Goal: Information Seeking & Learning: Check status

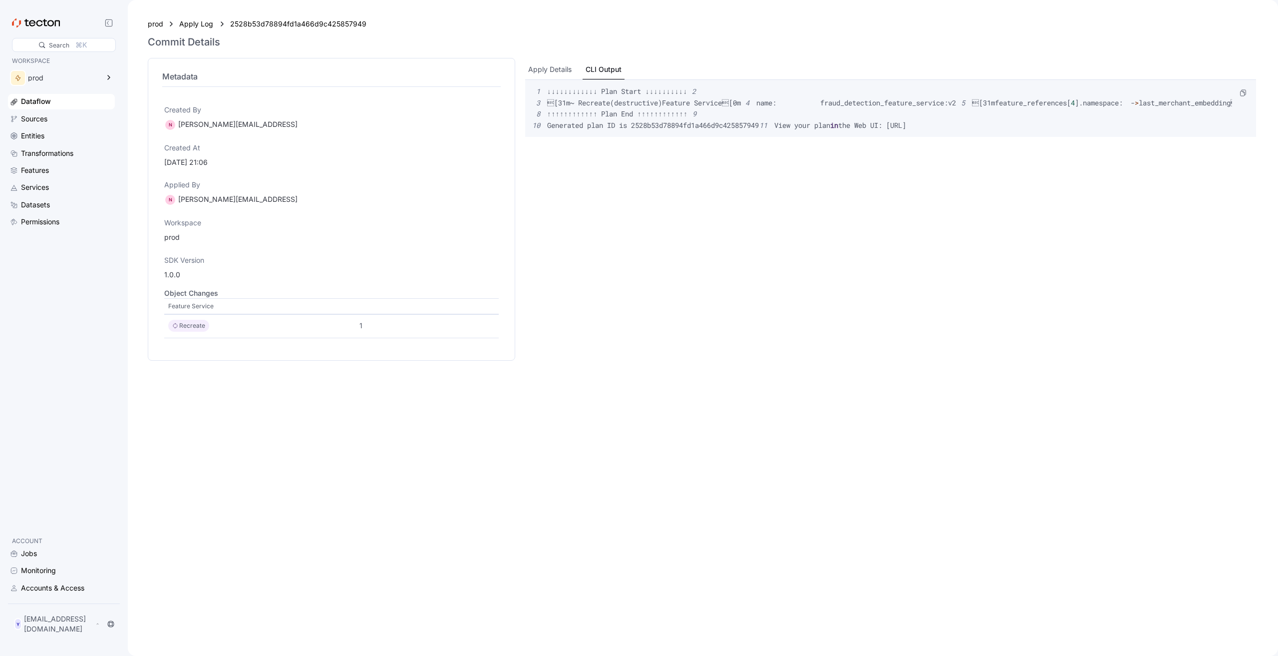
click at [838, 130] on span "the Web UI: [URL]" at bounding box center [872, 124] width 68 height 9
click at [560, 68] on div "Apply Details" at bounding box center [549, 69] width 43 height 11
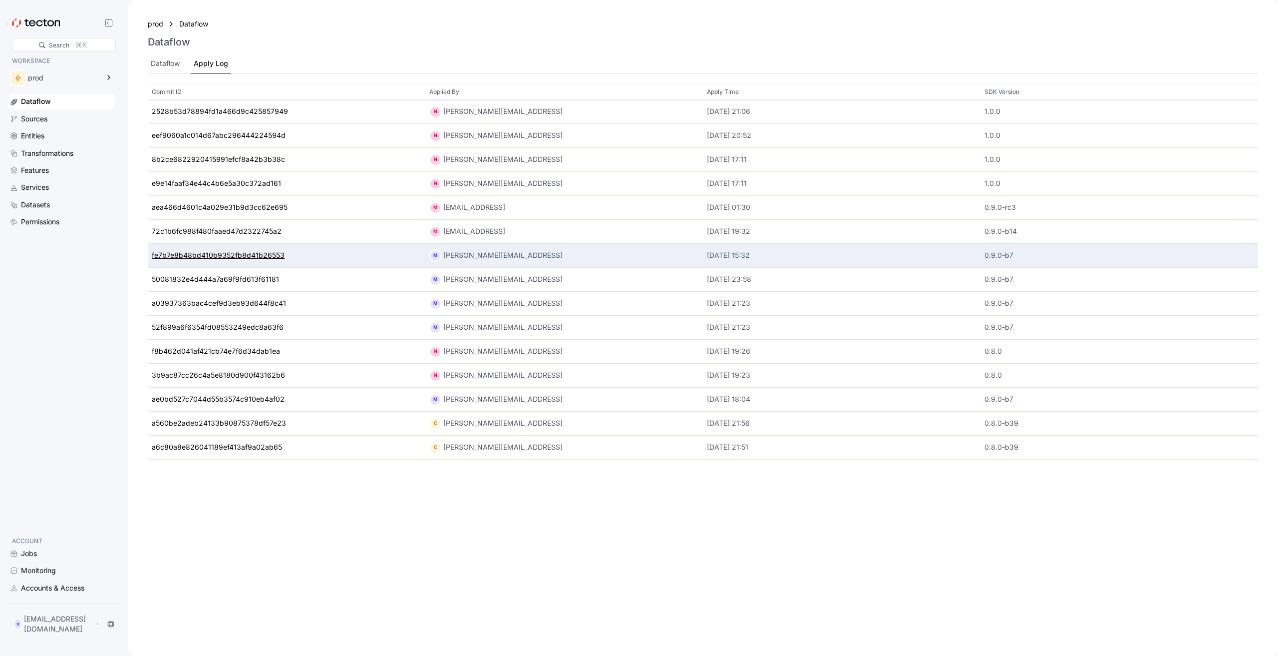
click at [217, 257] on div "fe7b7e8b48bd410b9352fb8d41b26553" at bounding box center [218, 255] width 133 height 11
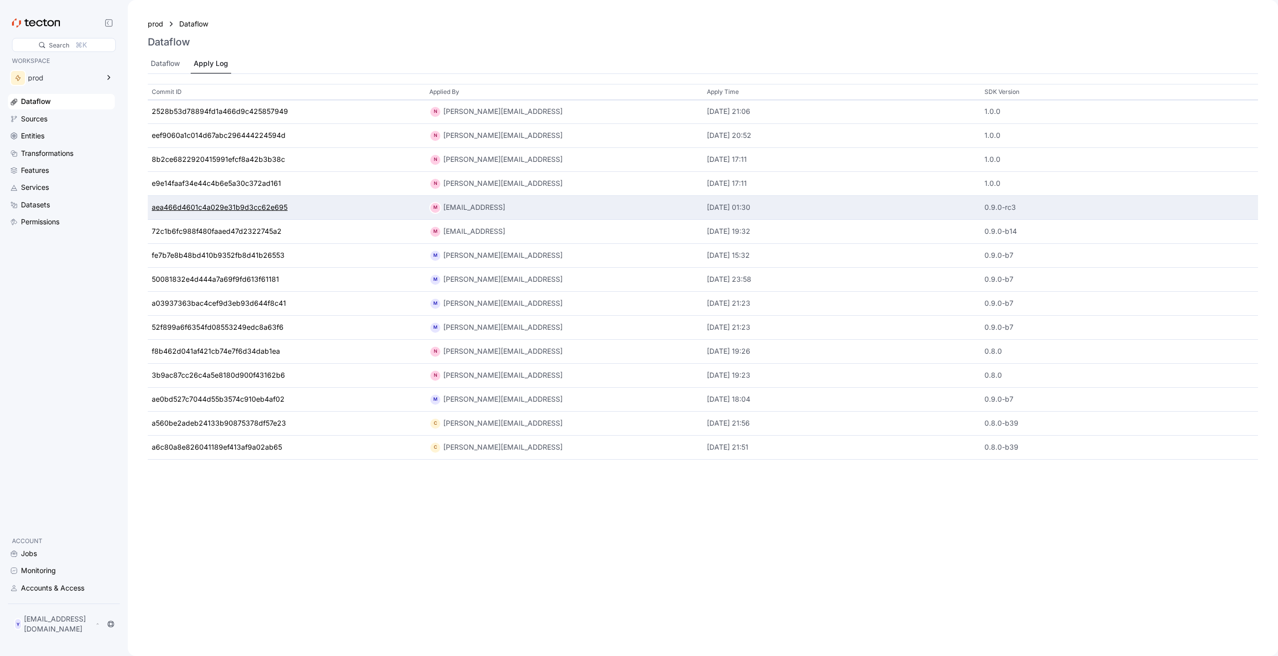
click at [244, 205] on div "aea466d4601c4a029e31b9d3cc62e695" at bounding box center [220, 207] width 136 height 11
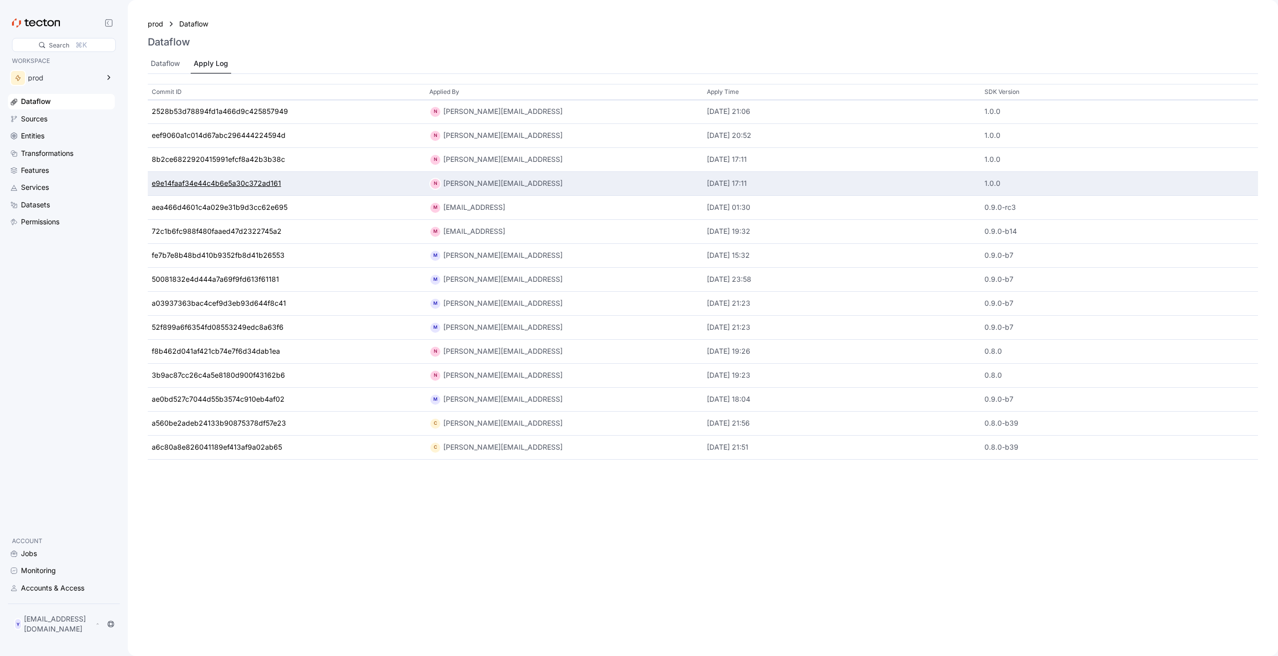
click at [229, 180] on div "e9e14faaf34e44c4b6e5a30c372ad161" at bounding box center [216, 183] width 129 height 11
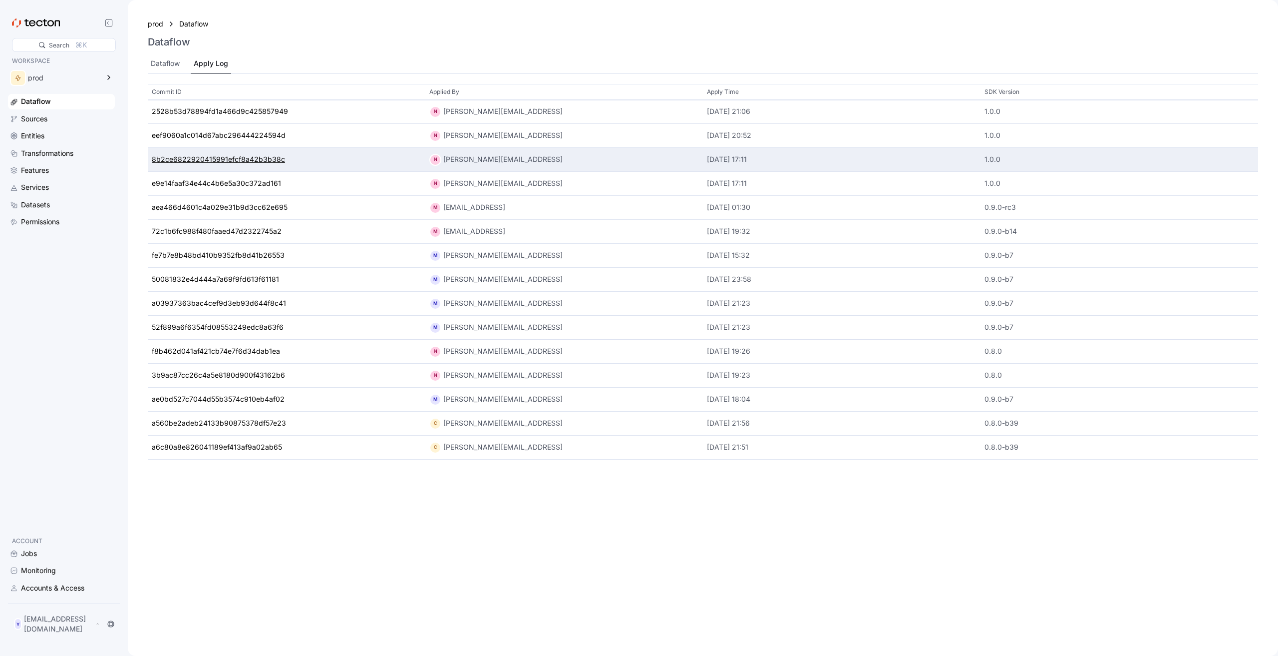
click at [259, 161] on div "8b2ce6822920415991efcf8a42b3b38c" at bounding box center [218, 159] width 133 height 11
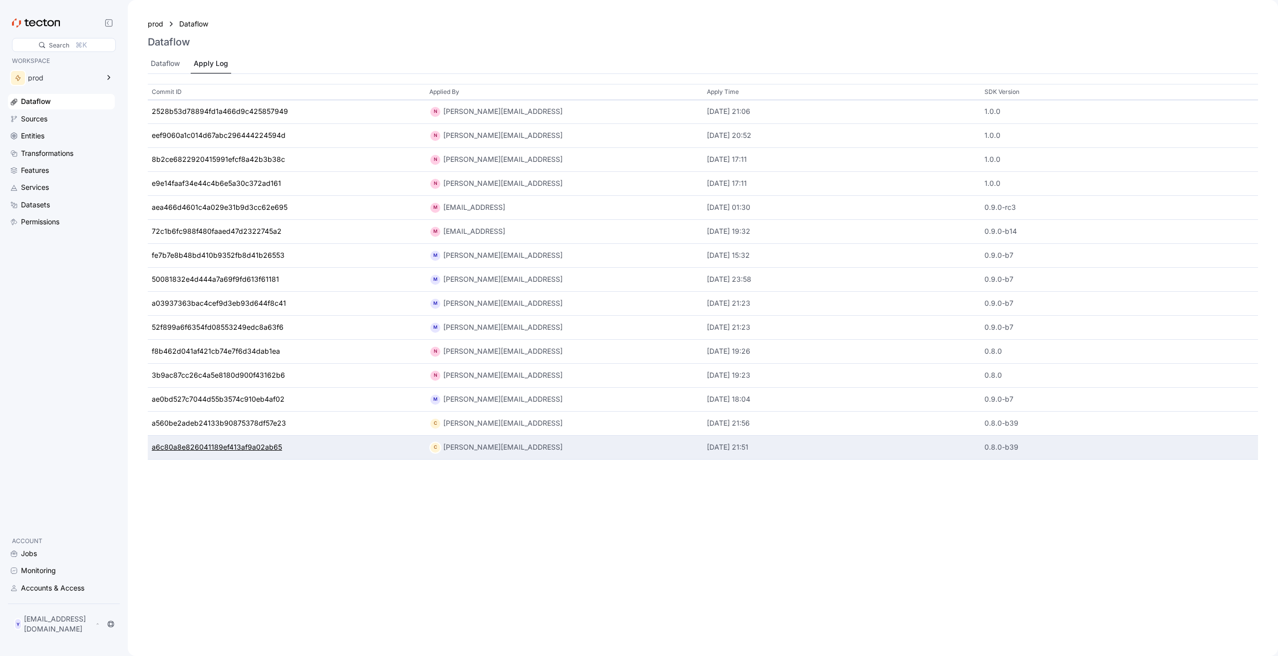
click at [221, 443] on div "a6c80a8e826041189ef413af9a02ab65" at bounding box center [217, 447] width 130 height 11
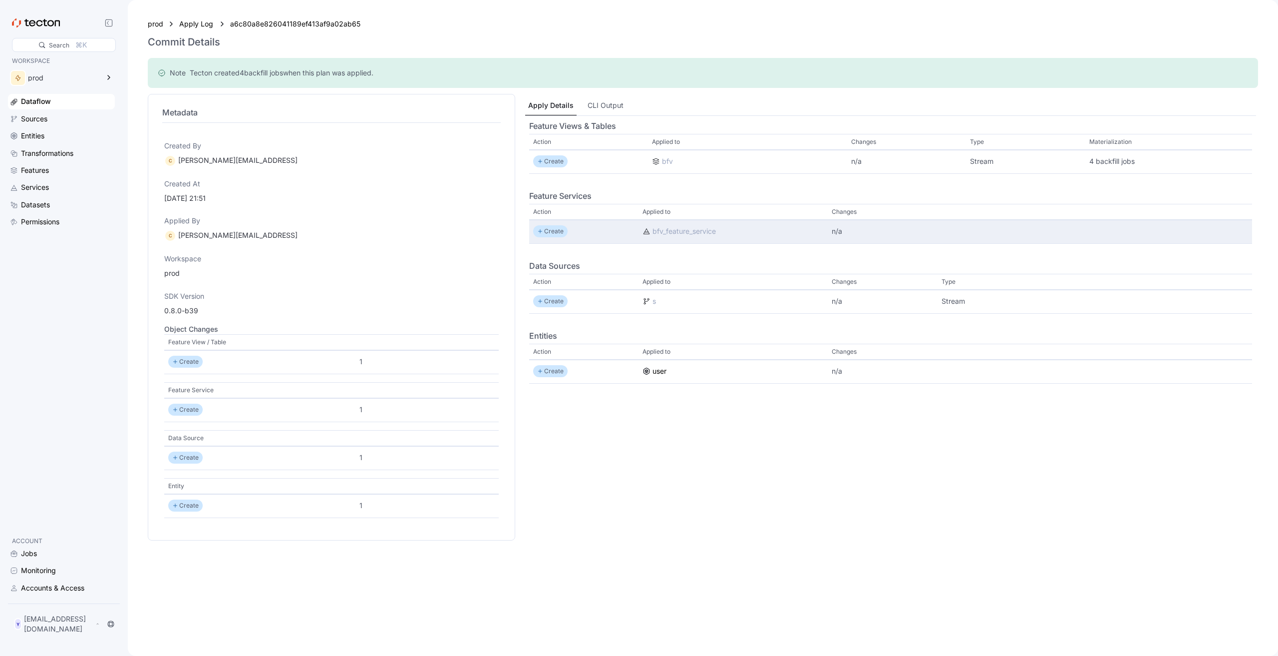
click at [644, 231] on icon at bounding box center [647, 231] width 6 height 5
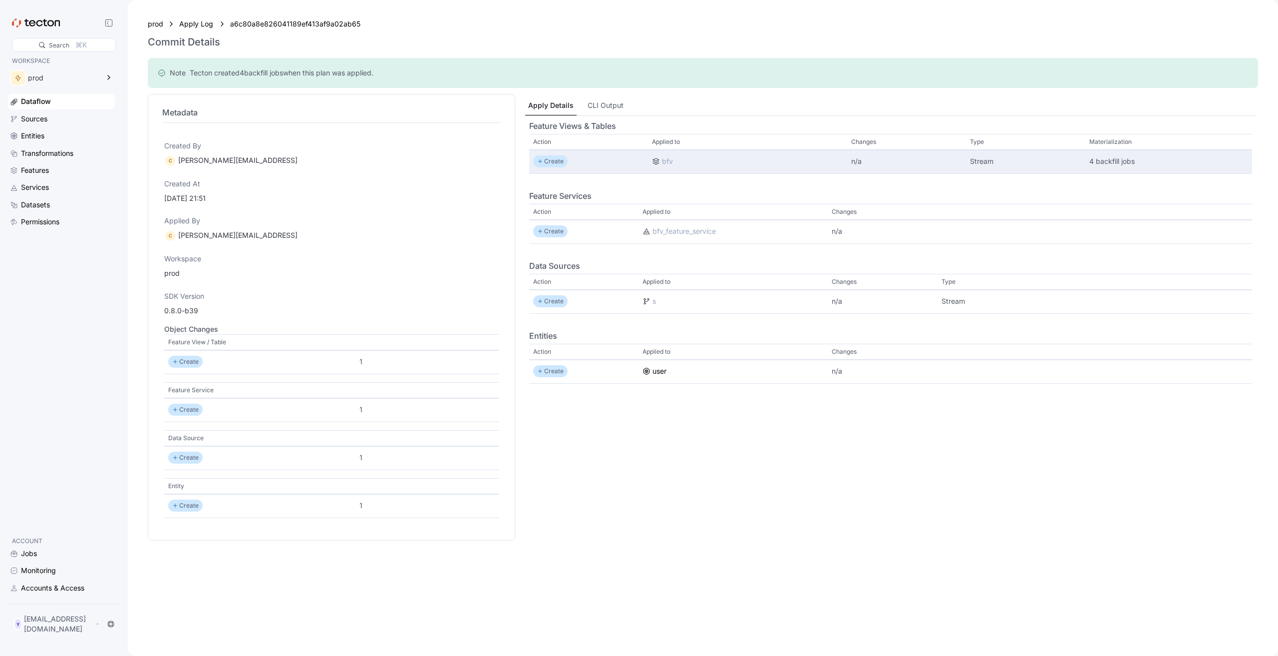
click at [652, 161] on icon at bounding box center [656, 162] width 8 height 8
click at [1089, 152] on div "4 backfill jobs" at bounding box center [1169, 162] width 167 height 24
click at [851, 161] on div "n/a" at bounding box center [906, 161] width 111 height 11
click at [561, 161] on div "Create" at bounding box center [550, 162] width 34 height 12
